Goal: Task Accomplishment & Management: Manage account settings

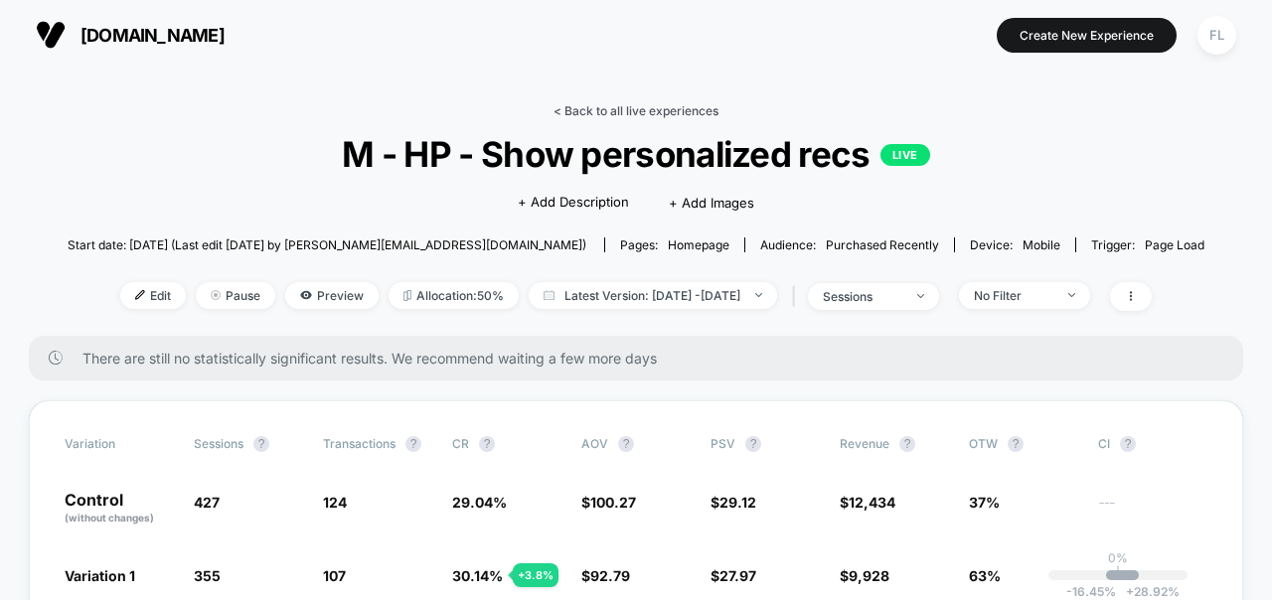
click at [645, 106] on link "< Back to all live experiences" at bounding box center [636, 110] width 165 height 15
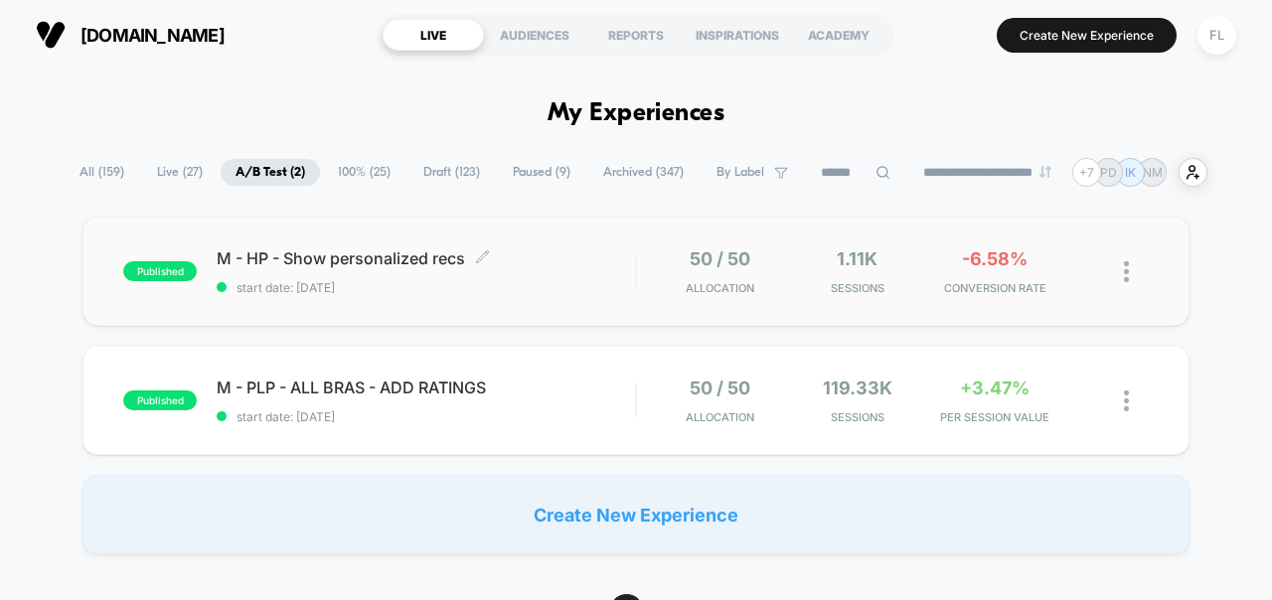
click at [511, 283] on span "start date: [DATE]" at bounding box center [426, 287] width 418 height 15
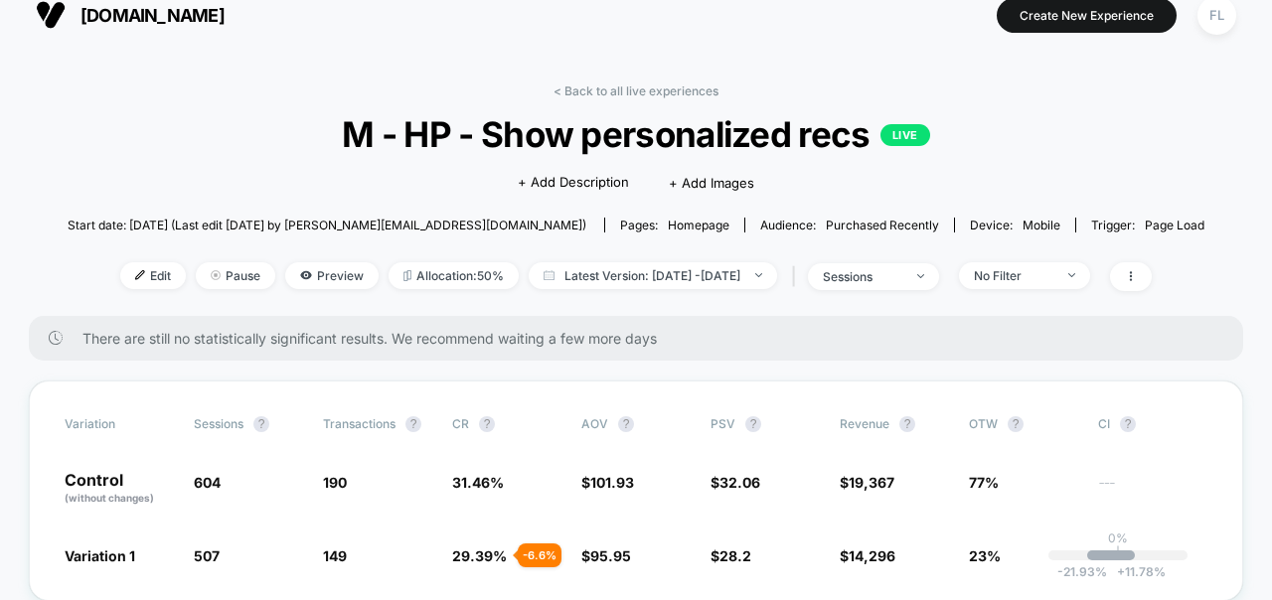
scroll to position [23, 0]
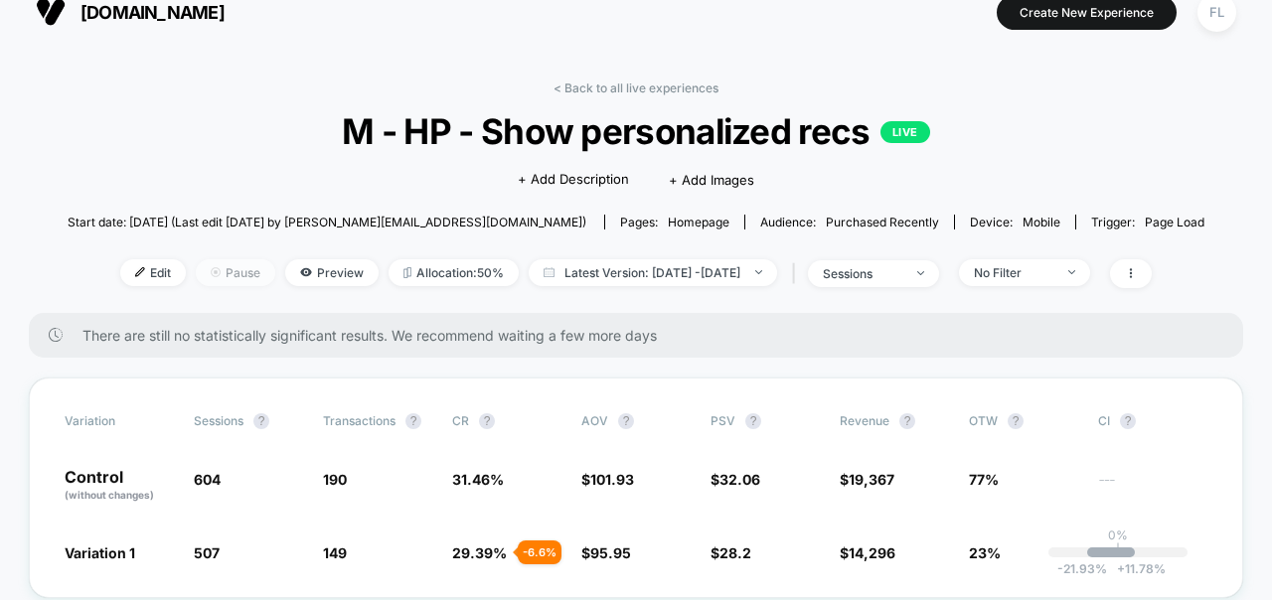
click at [210, 279] on span "Pause" at bounding box center [236, 272] width 80 height 27
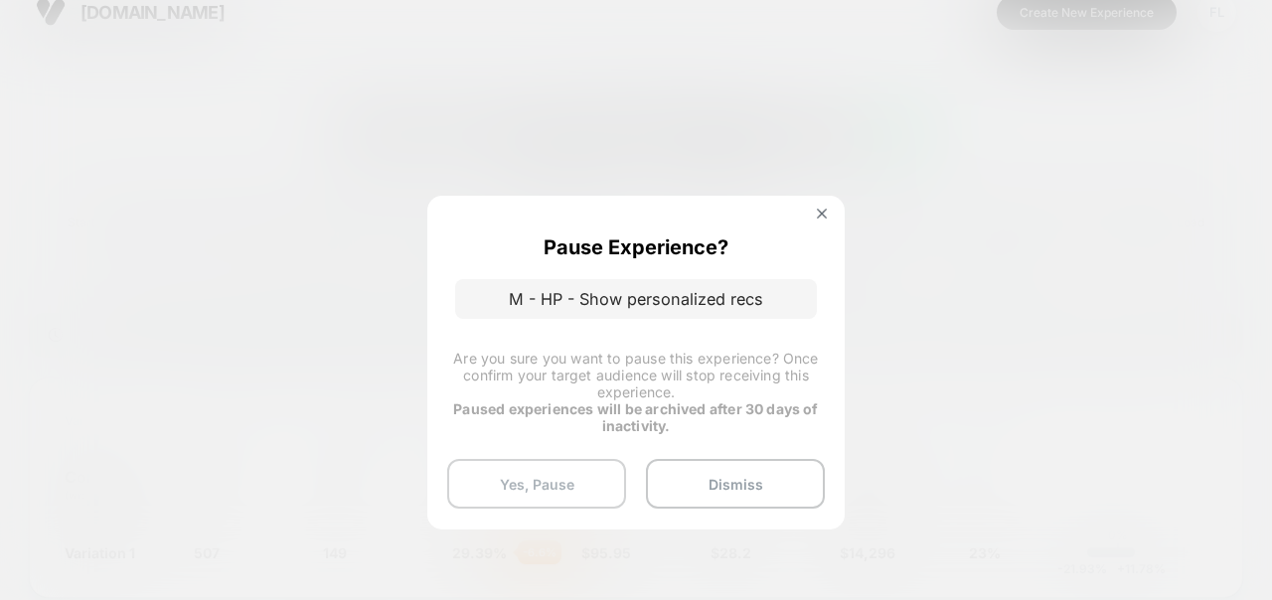
click at [578, 476] on button "Yes, Pause" at bounding box center [536, 484] width 179 height 50
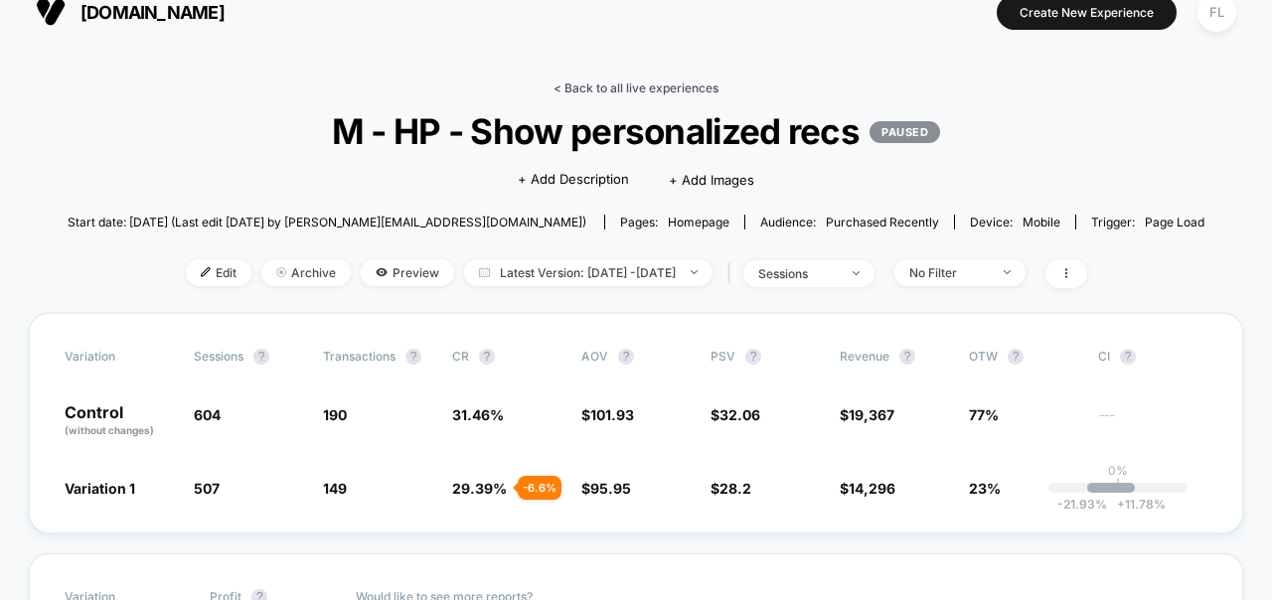
click at [581, 86] on link "< Back to all live experiences" at bounding box center [636, 88] width 165 height 15
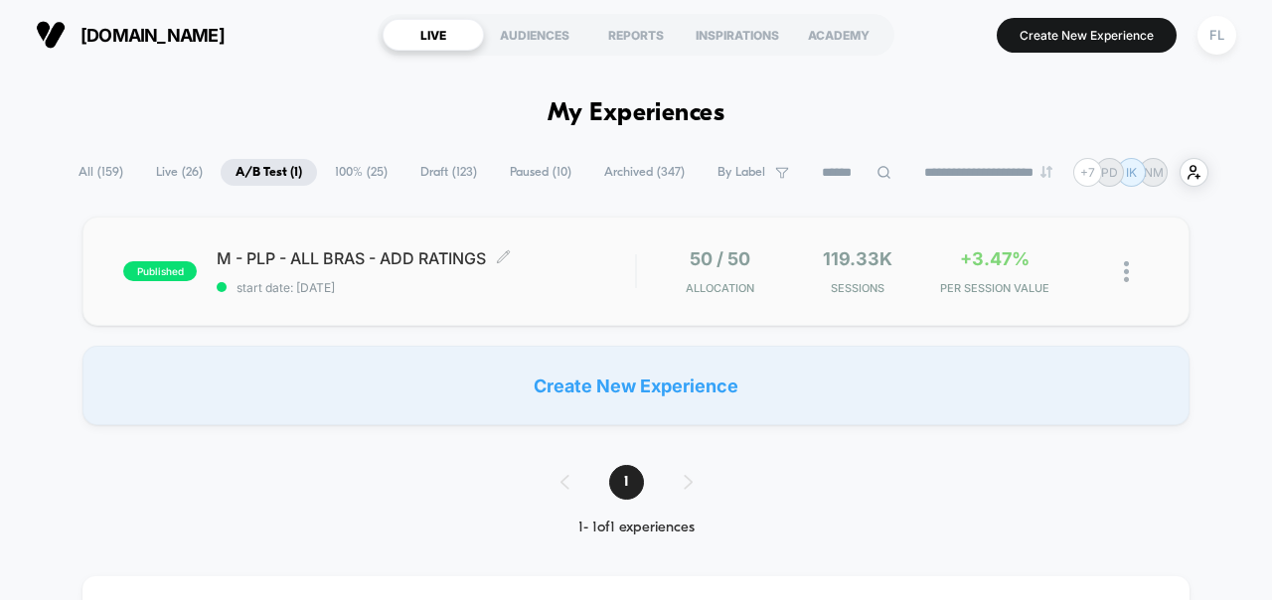
click at [507, 273] on div "M - PLP - ALL BRAS - ADD RATINGS Click to edit experience details Click to edit…" at bounding box center [426, 271] width 418 height 47
